Goal: Transaction & Acquisition: Purchase product/service

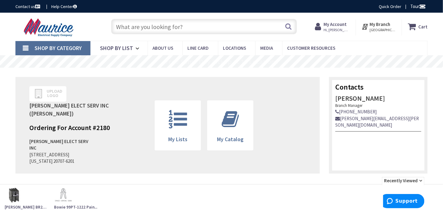
click at [46, 51] on span "Shop By Category" at bounding box center [58, 47] width 47 height 7
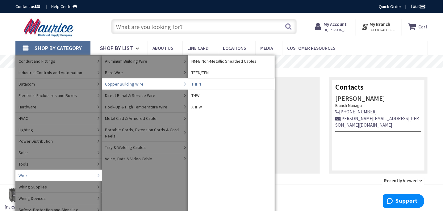
click at [201, 82] on span "THHN" at bounding box center [196, 84] width 10 height 6
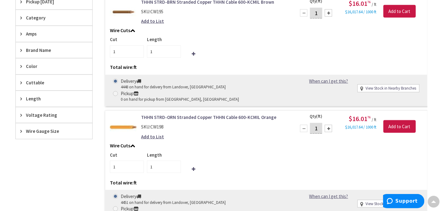
scroll to position [216, 0]
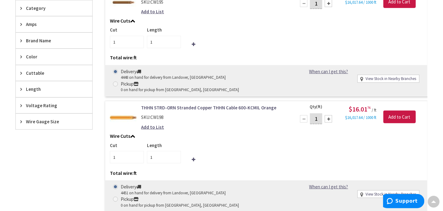
click at [30, 121] on span "Wire Gauge Size" at bounding box center [51, 121] width 50 height 6
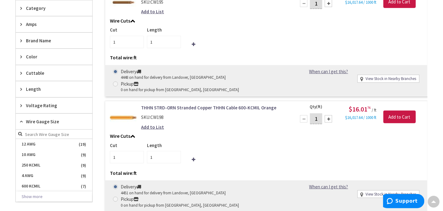
click at [52, 134] on input "search" at bounding box center [54, 134] width 77 height 9
type input "1"
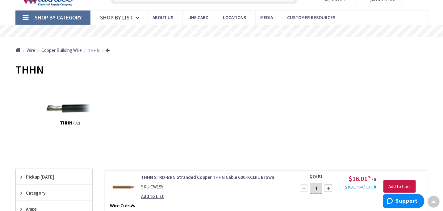
scroll to position [31, 0]
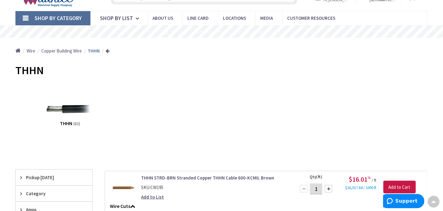
click at [65, 50] on span "Copper Building Wire" at bounding box center [61, 51] width 40 height 6
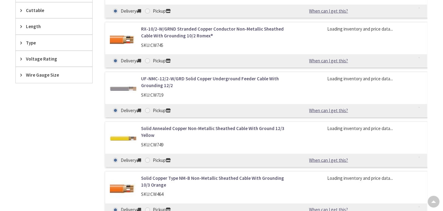
scroll to position [279, 0]
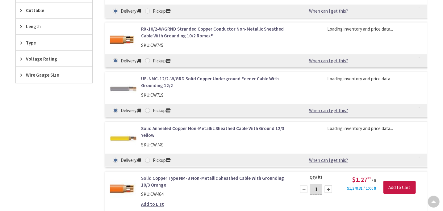
click at [44, 72] on span "Wire Gauge Size" at bounding box center [51, 75] width 50 height 6
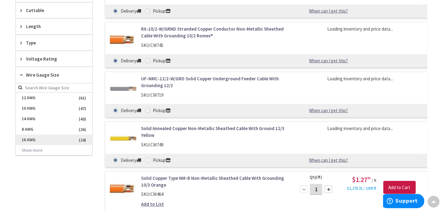
click at [72, 140] on span "16 AWG" at bounding box center [54, 140] width 77 height 11
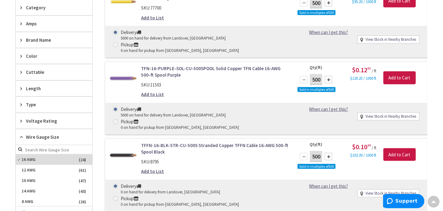
scroll to position [191, 0]
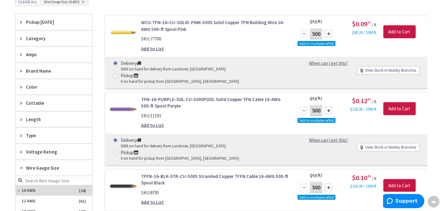
click at [48, 117] on span "Length" at bounding box center [51, 119] width 50 height 6
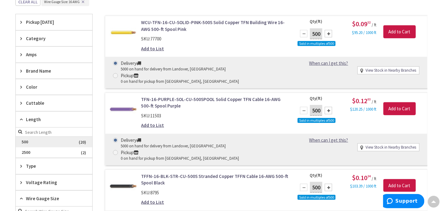
click at [80, 142] on span "500" at bounding box center [54, 142] width 77 height 11
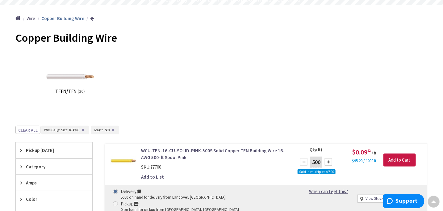
scroll to position [62, 0]
